Goal: Information Seeking & Learning: Learn about a topic

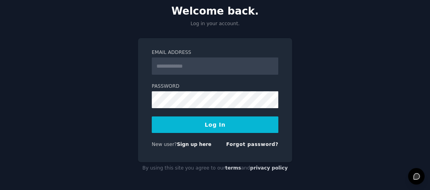
scroll to position [48, 0]
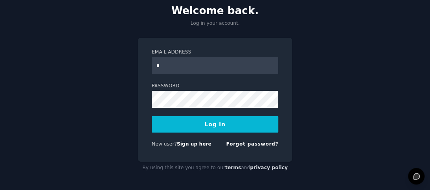
type input "**********"
click at [226, 126] on button "Log In" at bounding box center [215, 124] width 127 height 17
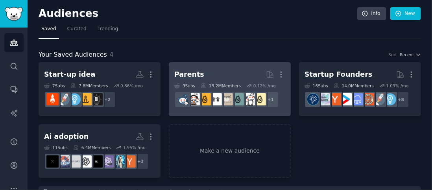
click at [193, 74] on div "Parents" at bounding box center [189, 75] width 30 height 10
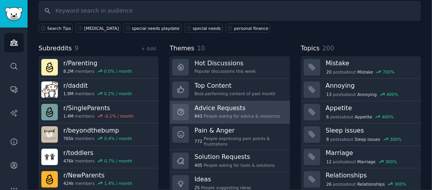
scroll to position [39, 0]
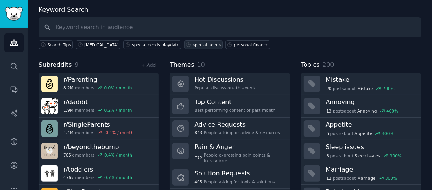
click at [193, 45] on div "special needs" at bounding box center [207, 45] width 28 height 6
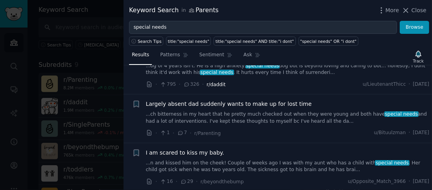
scroll to position [236, 0]
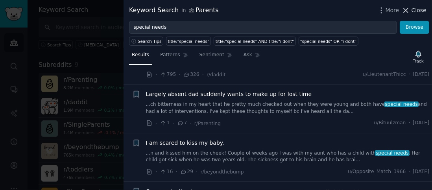
click at [416, 13] on span "Close" at bounding box center [418, 10] width 15 height 8
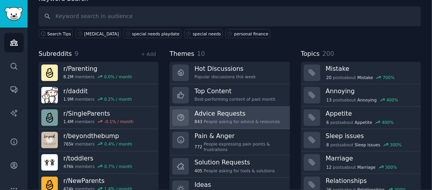
scroll to position [39, 0]
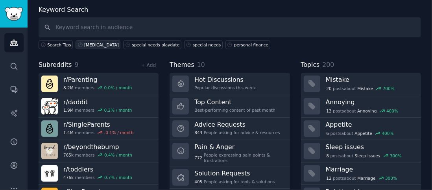
click at [87, 44] on div "[MEDICAL_DATA]" at bounding box center [101, 45] width 35 height 6
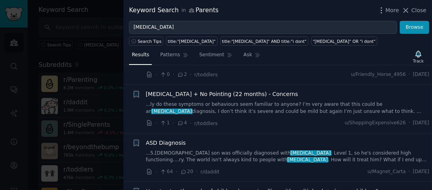
scroll to position [275, 0]
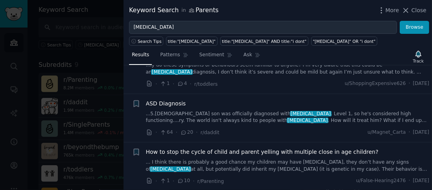
click at [226, 113] on link "...5.[DEMOGRAPHIC_DATA] son was officially diagnosed with [MEDICAL_DATA] . Leve…" at bounding box center [287, 117] width 283 height 14
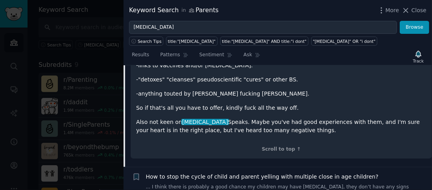
scroll to position [460, 0]
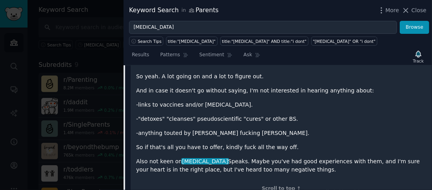
click at [280, 133] on div "[DATE] my 5.[DEMOGRAPHIC_DATA] son was officially diagnosed with [MEDICAL_DATA]…" at bounding box center [281, 85] width 290 height 177
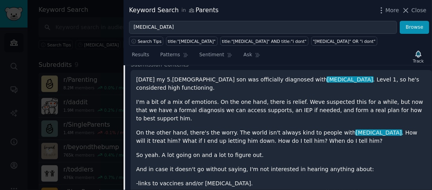
scroll to position [342, 0]
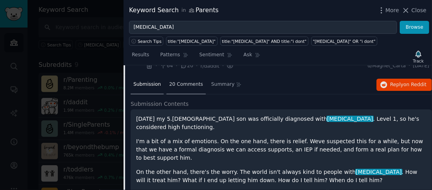
click at [186, 82] on span "20 Comments" at bounding box center [186, 84] width 34 height 7
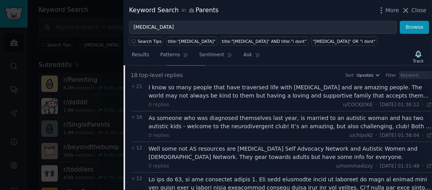
scroll to position [381, 0]
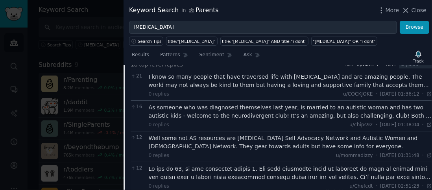
click at [276, 112] on div "As someone who was diagnosed themselves last year, is married to an autistic wo…" at bounding box center [290, 111] width 283 height 17
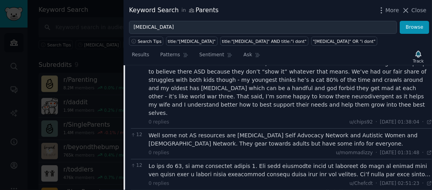
scroll to position [460, 0]
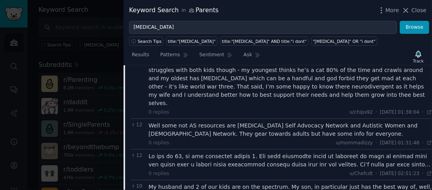
click at [278, 152] on div at bounding box center [290, 160] width 283 height 17
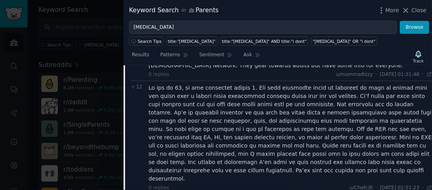
scroll to position [538, 0]
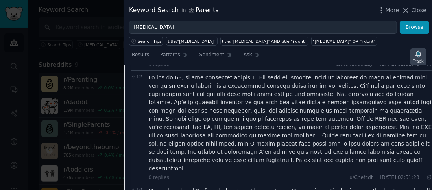
click at [421, 58] on div "Track" at bounding box center [418, 61] width 11 height 6
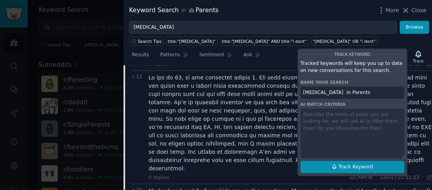
click at [334, 169] on button "Track Keyword" at bounding box center [352, 167] width 104 height 13
type input "[MEDICAL_DATA] in Parents"
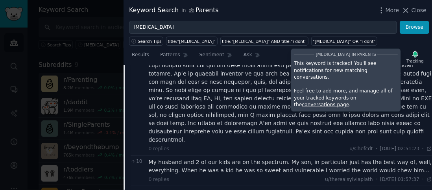
scroll to position [578, 0]
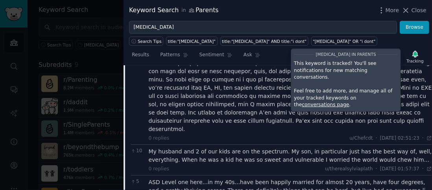
click at [246, 147] on div "My husband and 2 of our kids are on the spectrum. My son, in particular just ha…" at bounding box center [290, 155] width 283 height 17
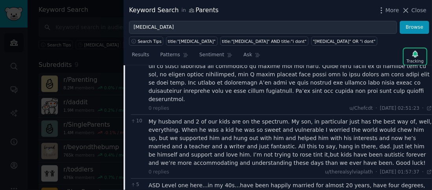
scroll to position [617, 0]
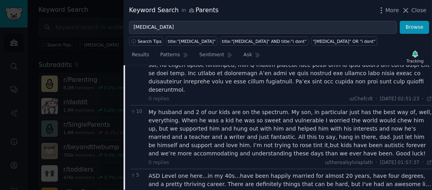
click at [246, 172] on div "ASD Level one here...in my 40s...have been happily married for almost 20 years,…" at bounding box center [290, 180] width 283 height 17
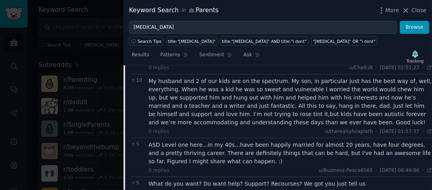
scroll to position [656, 0]
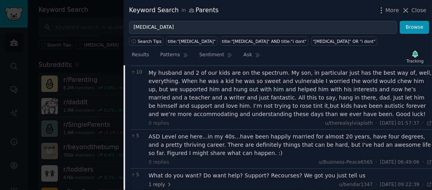
click at [247, 171] on div "What do you want? Do want help? Support? Recourses? We got you just tell us" at bounding box center [290, 175] width 283 height 8
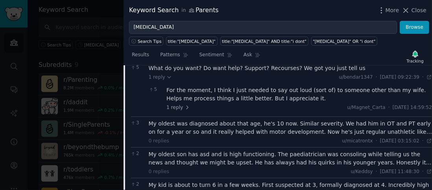
scroll to position [774, 0]
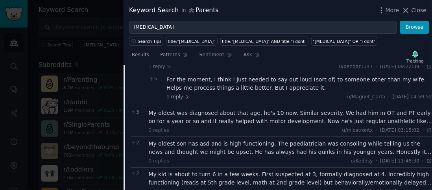
click at [300, 170] on div "My kid is about to turn 6 in a few weeks. First suspected at 3, formally diagno…" at bounding box center [290, 178] width 283 height 17
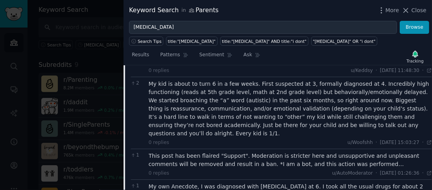
scroll to position [892, 0]
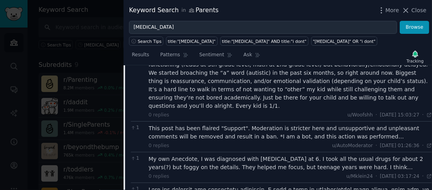
click at [276, 155] on div "My own Anecdote, I was diagnosed with [MEDICAL_DATA] at 6. I took all the usual…" at bounding box center [290, 163] width 283 height 17
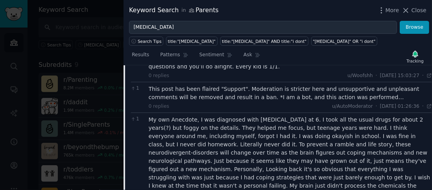
scroll to position [971, 0]
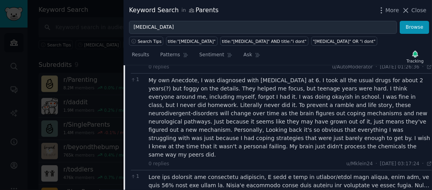
click at [293, 173] on div at bounding box center [290, 181] width 283 height 17
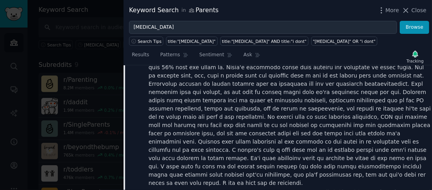
scroll to position [1128, 0]
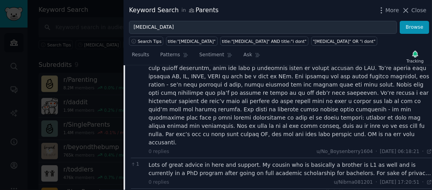
scroll to position [1364, 0]
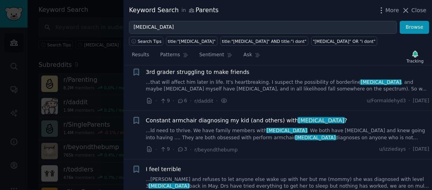
scroll to position [2042, 0]
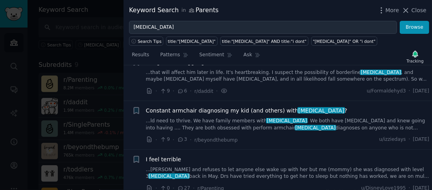
drag, startPoint x: 416, startPoint y: 10, endPoint x: 391, endPoint y: 52, distance: 48.1
click at [416, 10] on span "Close" at bounding box center [418, 10] width 15 height 8
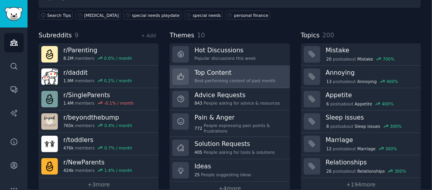
scroll to position [79, 0]
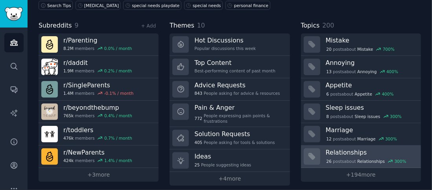
click at [365, 151] on h3 "Relationships" at bounding box center [371, 152] width 90 height 8
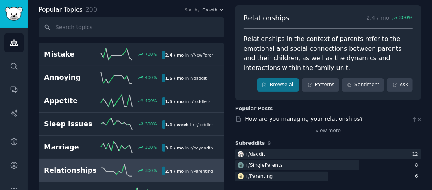
scroll to position [79, 0]
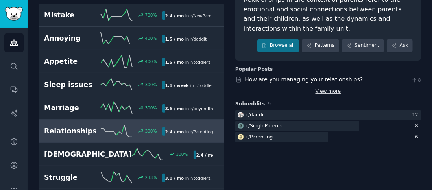
click at [323, 88] on link "View more" at bounding box center [328, 91] width 26 height 7
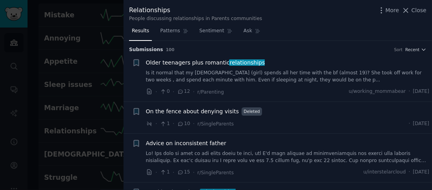
click at [268, 77] on link "Is it normal that my [DEMOGRAPHIC_DATA] (girl) spends all her time with the bf …" at bounding box center [287, 77] width 283 height 14
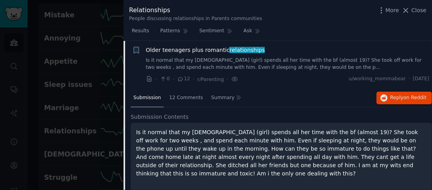
scroll to position [12, 0]
drag, startPoint x: 419, startPoint y: 12, endPoint x: 304, endPoint y: 66, distance: 127.0
click at [419, 12] on span "Close" at bounding box center [418, 10] width 15 height 8
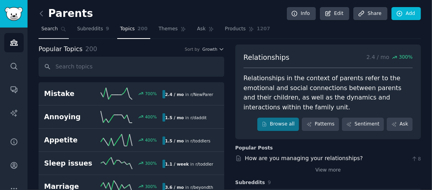
click at [51, 29] on span "Search" at bounding box center [49, 29] width 17 height 7
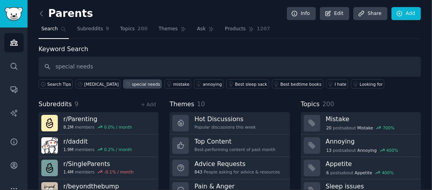
type input "special needs"
click at [132, 81] on div "special needs" at bounding box center [146, 84] width 28 height 6
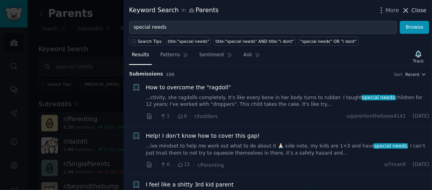
click at [423, 10] on span "Close" at bounding box center [418, 10] width 15 height 8
